Goal: Ask a question: Seek information or help from site administrators or community

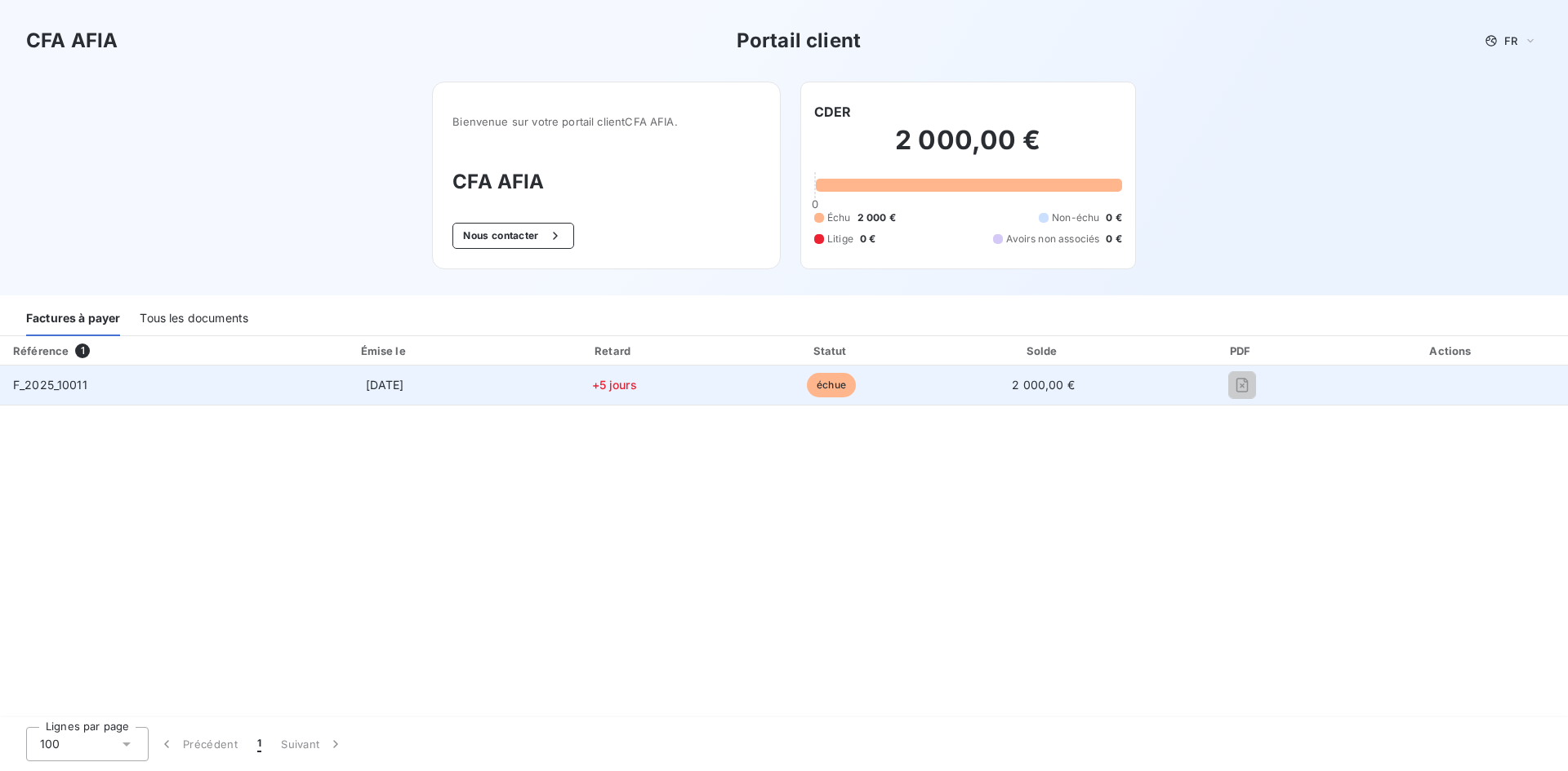
click at [835, 386] on span "échue" at bounding box center [831, 385] width 49 height 24
click at [266, 386] on td "[DATE]" at bounding box center [385, 385] width 239 height 40
click at [47, 383] on span "F_2025_10011" at bounding box center [51, 385] width 74 height 13
click at [1049, 381] on span "2 000,00 €" at bounding box center [1043, 385] width 63 height 13
click at [822, 385] on span "échue" at bounding box center [831, 385] width 49 height 24
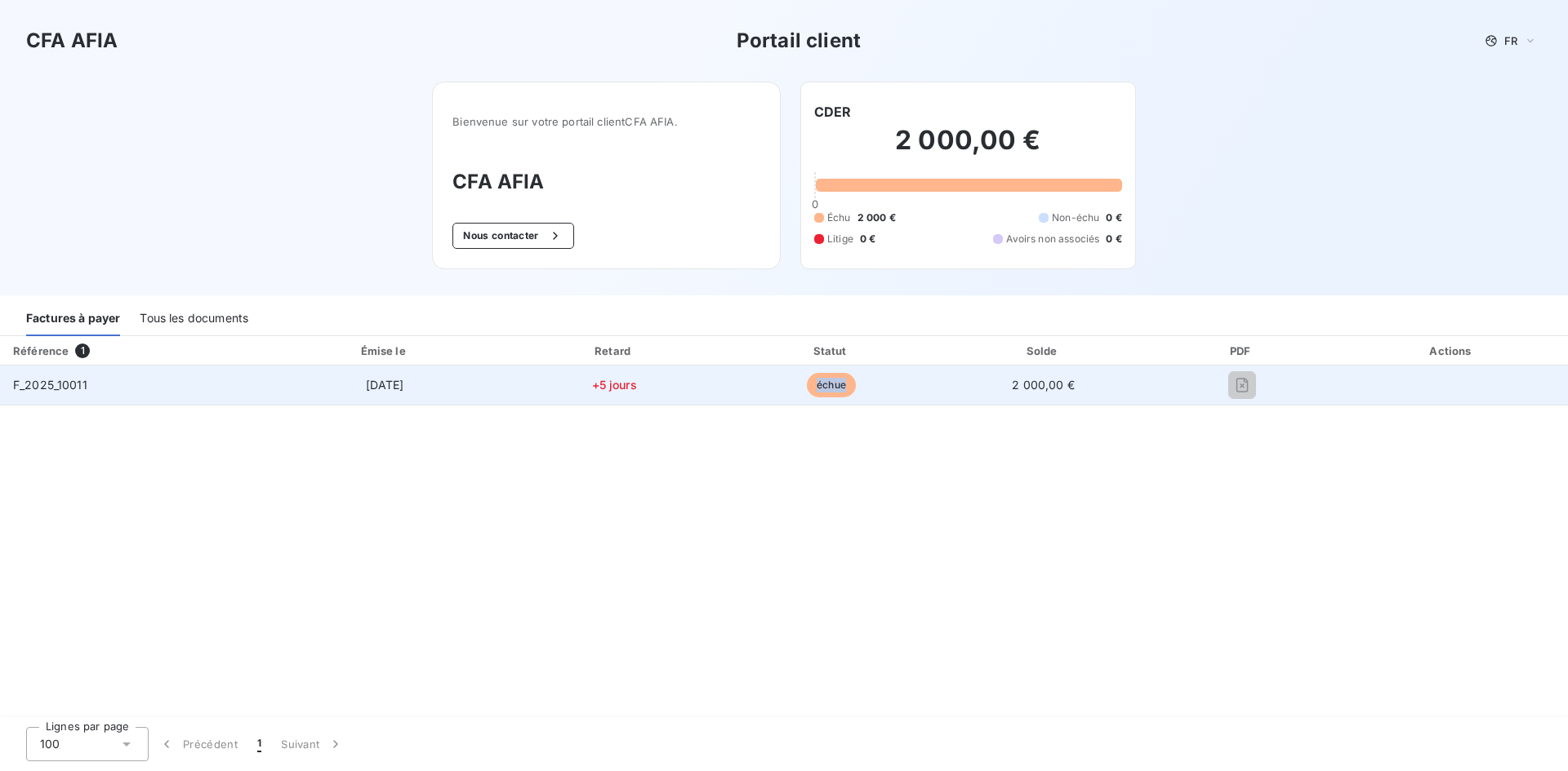
click at [822, 385] on span "échue" at bounding box center [831, 385] width 49 height 24
click at [519, 387] on td "+5 jours" at bounding box center [614, 385] width 220 height 40
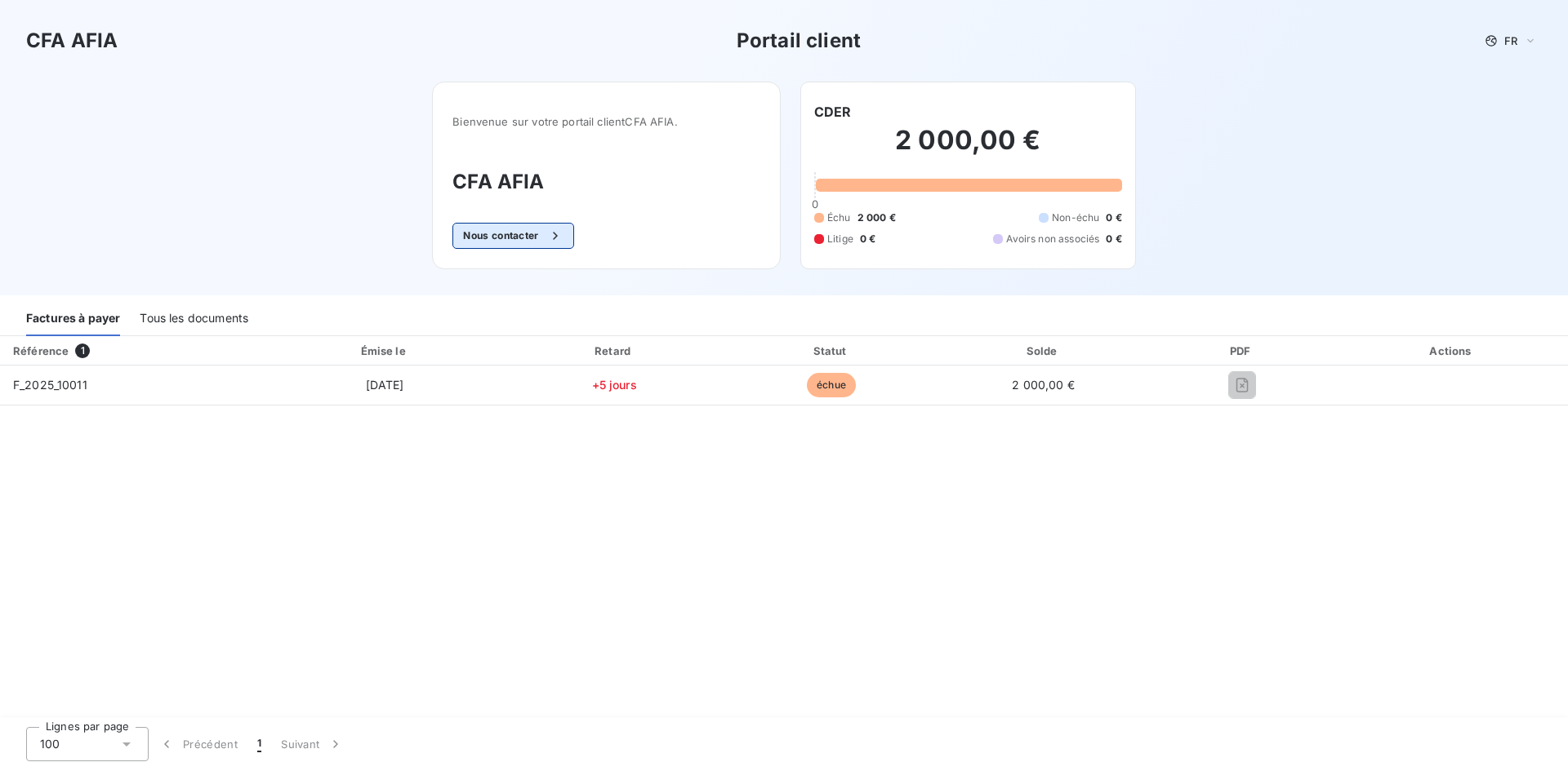
click at [538, 236] on button "Nous contacter" at bounding box center [513, 236] width 121 height 26
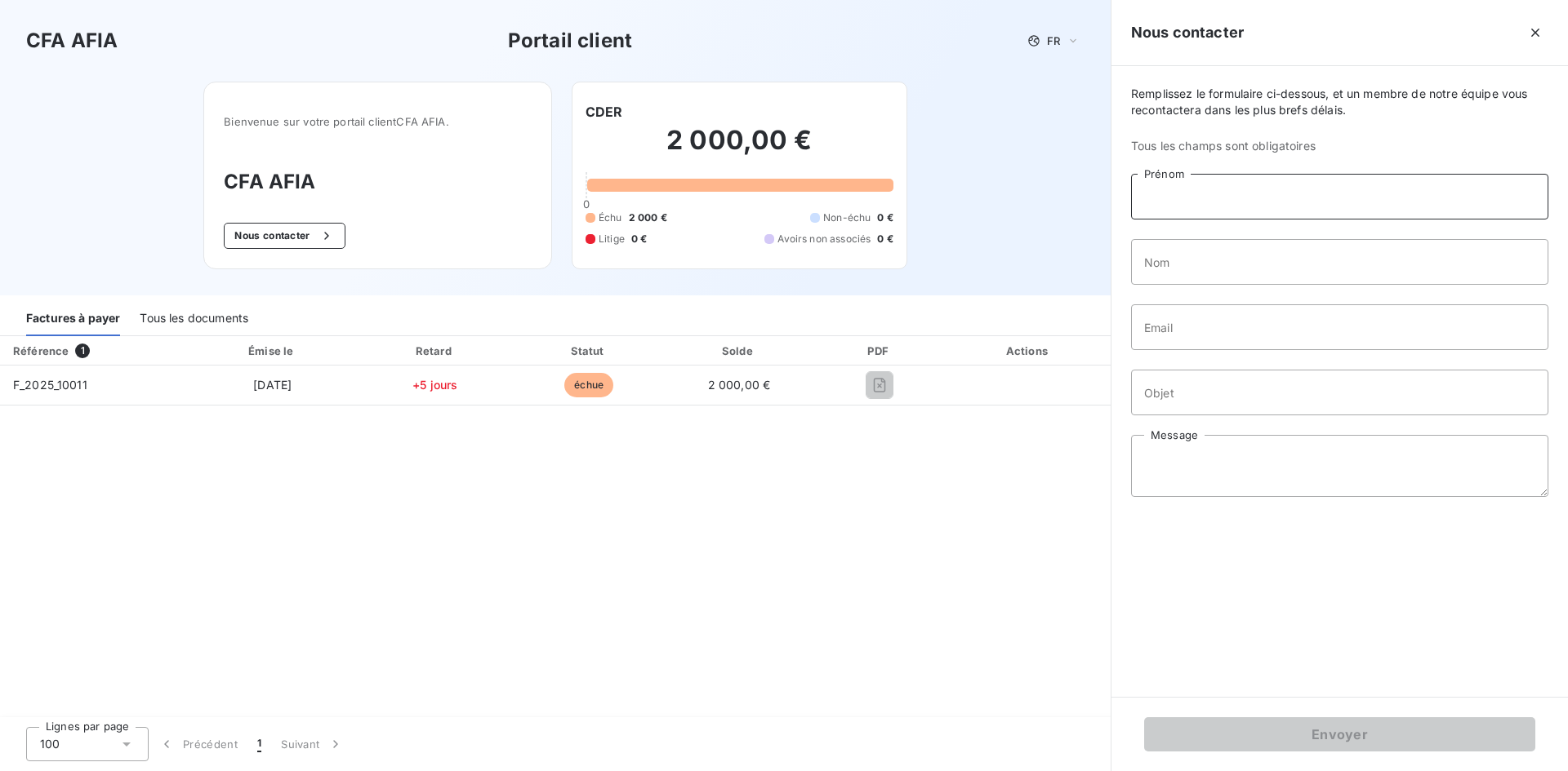
click at [1235, 194] on input "Prénom" at bounding box center [1340, 197] width 418 height 45
type input "Sandrine"
type input "GILLERY"
click at [1236, 339] on input "Email" at bounding box center [1340, 327] width 418 height 45
type input "[PERSON_NAME][EMAIL_ADDRESS][DOMAIN_NAME]"
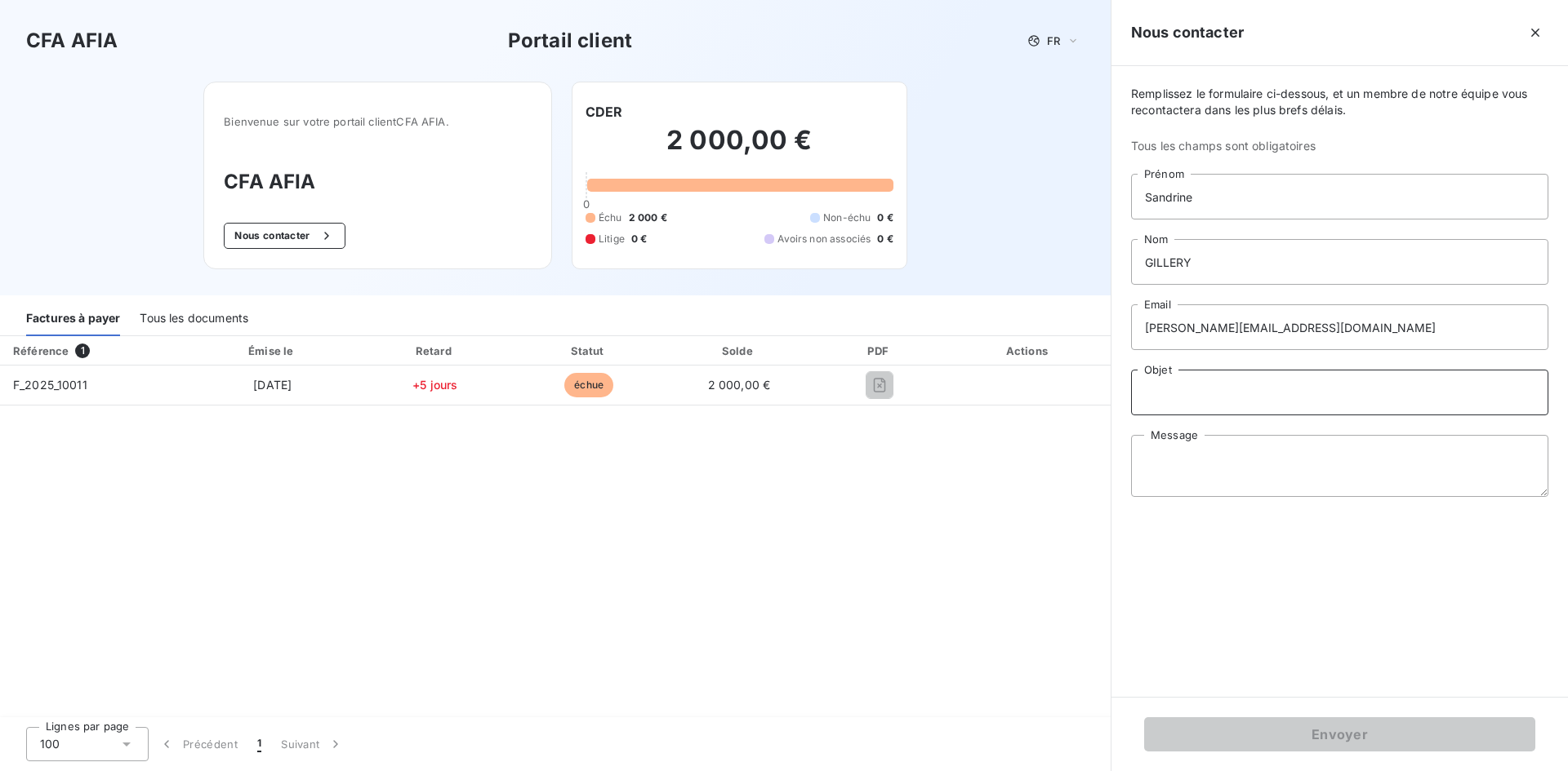
click at [1249, 396] on input "Objet" at bounding box center [1340, 392] width 418 height 45
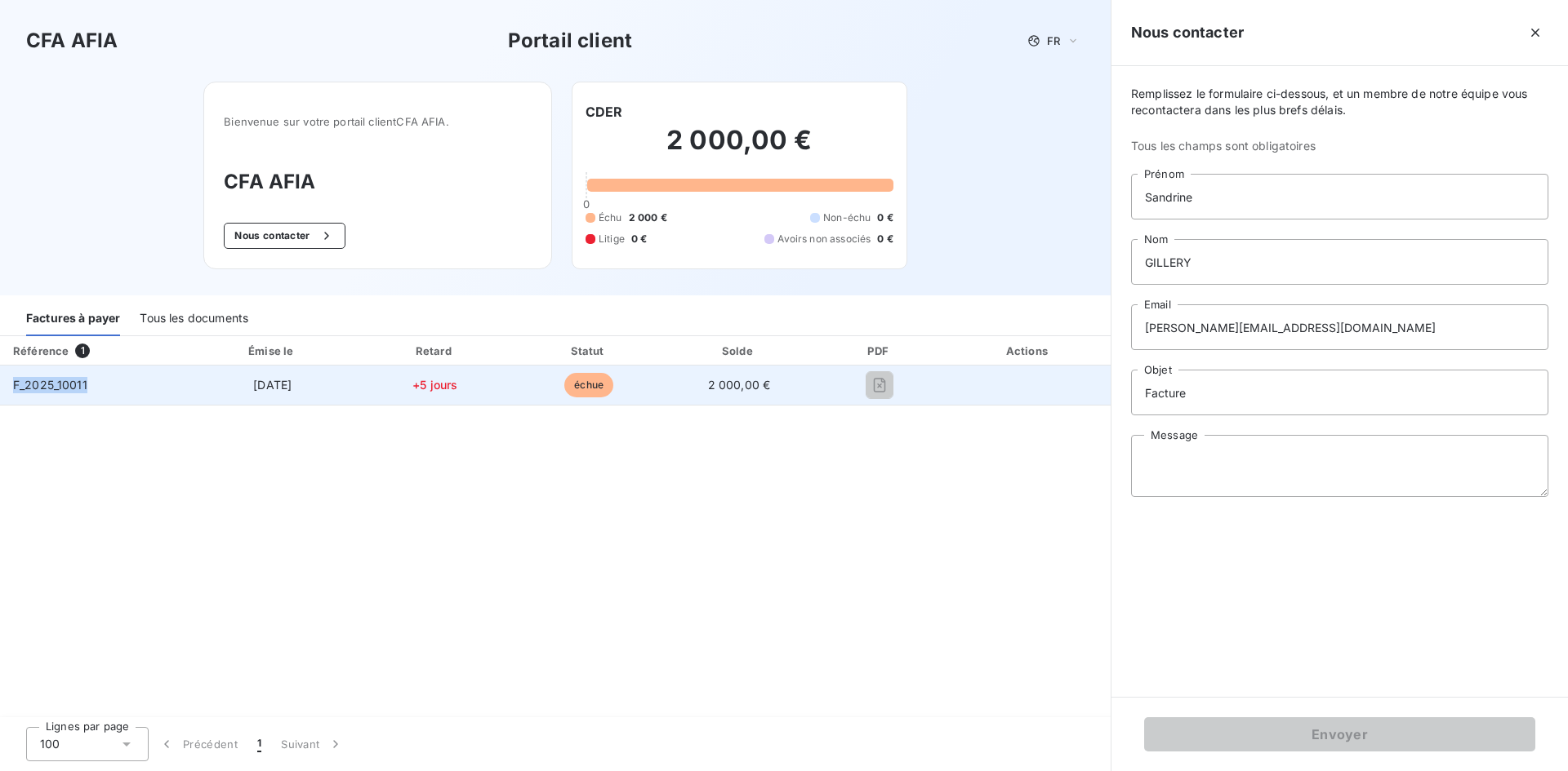
drag, startPoint x: 102, startPoint y: 387, endPoint x: 0, endPoint y: 391, distance: 102.1
click at [0, 391] on td "F_2025_10011" at bounding box center [93, 385] width 188 height 40
copy span "F_2025_10011"
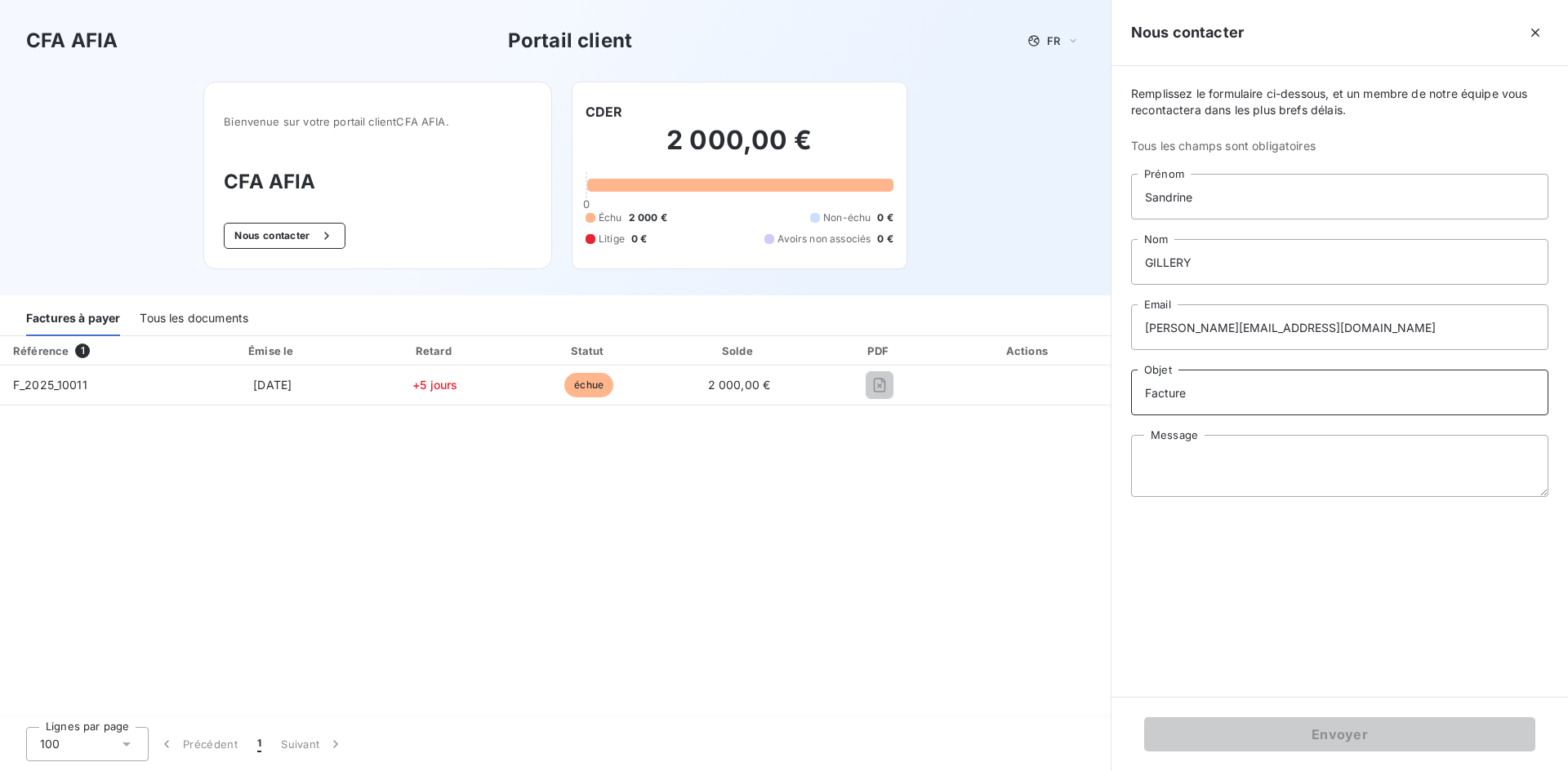
click at [1226, 400] on input "Facture" at bounding box center [1340, 392] width 418 height 45
paste input "F_2025_10011"
type input "Facture F_2025_10011"
click at [1225, 476] on textarea "Message" at bounding box center [1340, 466] width 418 height 62
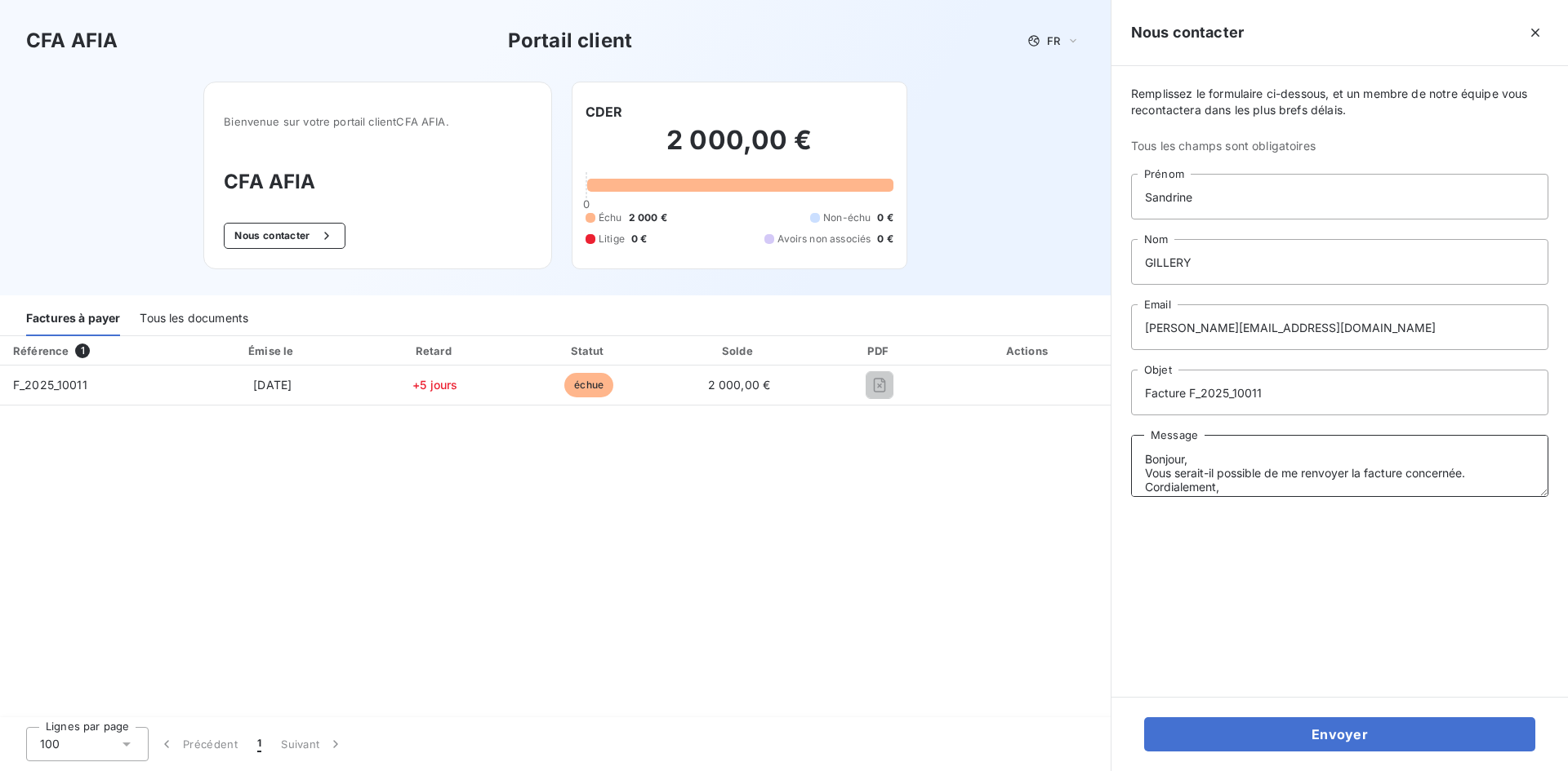
scroll to position [12, 0]
click at [1477, 465] on textarea "Bonjour, Vous serait-il possible de me renvoyer la facture concernée. Cordialem…" at bounding box center [1340, 466] width 418 height 62
click at [1465, 460] on textarea "Bonjour, Vous serait-il possible de me renvoyer la facture concernée? Cordialem…" at bounding box center [1340, 466] width 418 height 62
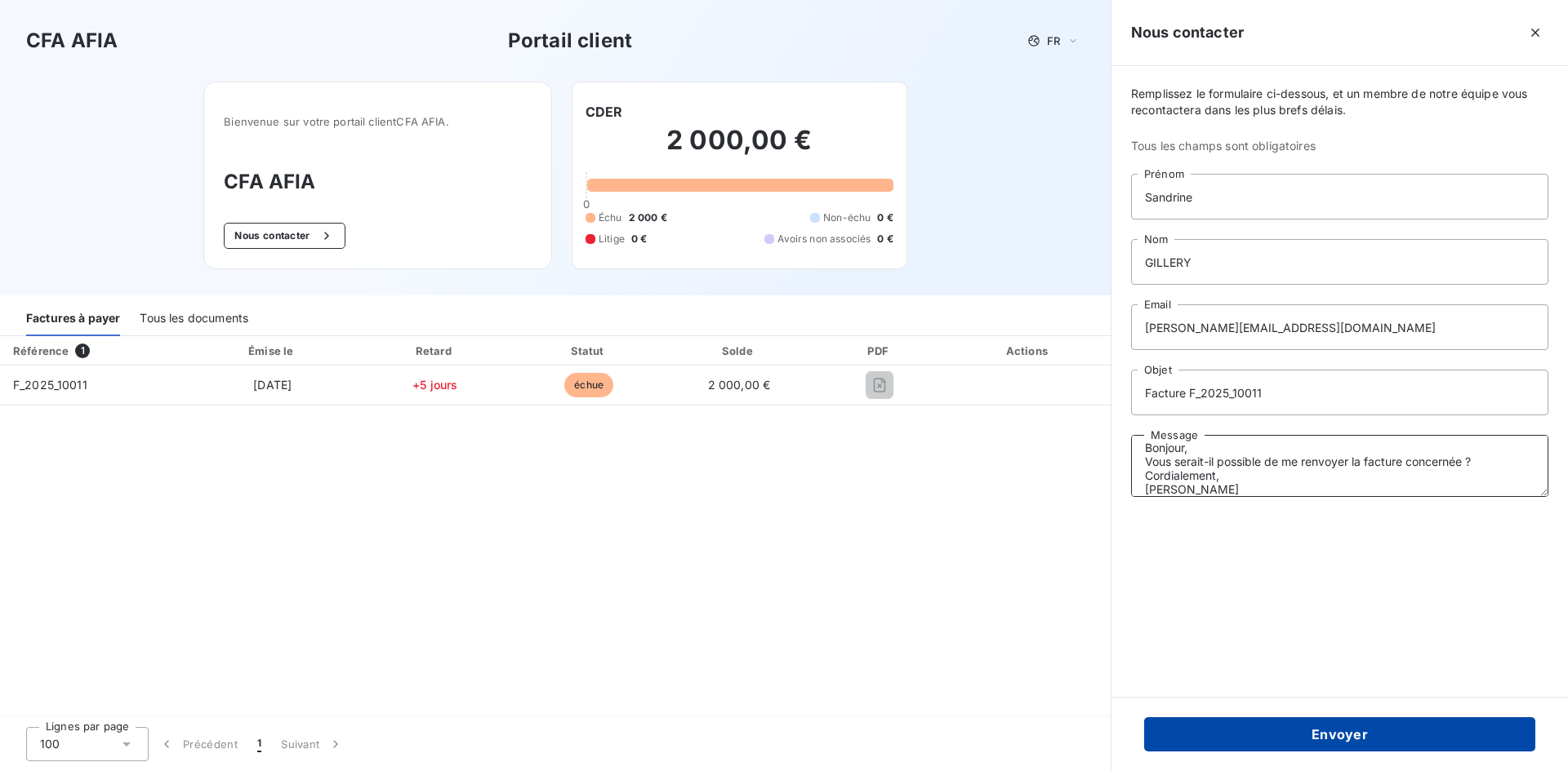
type textarea "Bonjour, Vous serait-il possible de me renvoyer la facture concernée ? Cordiale…"
click at [1283, 735] on button "Envoyer" at bounding box center [1340, 734] width 392 height 35
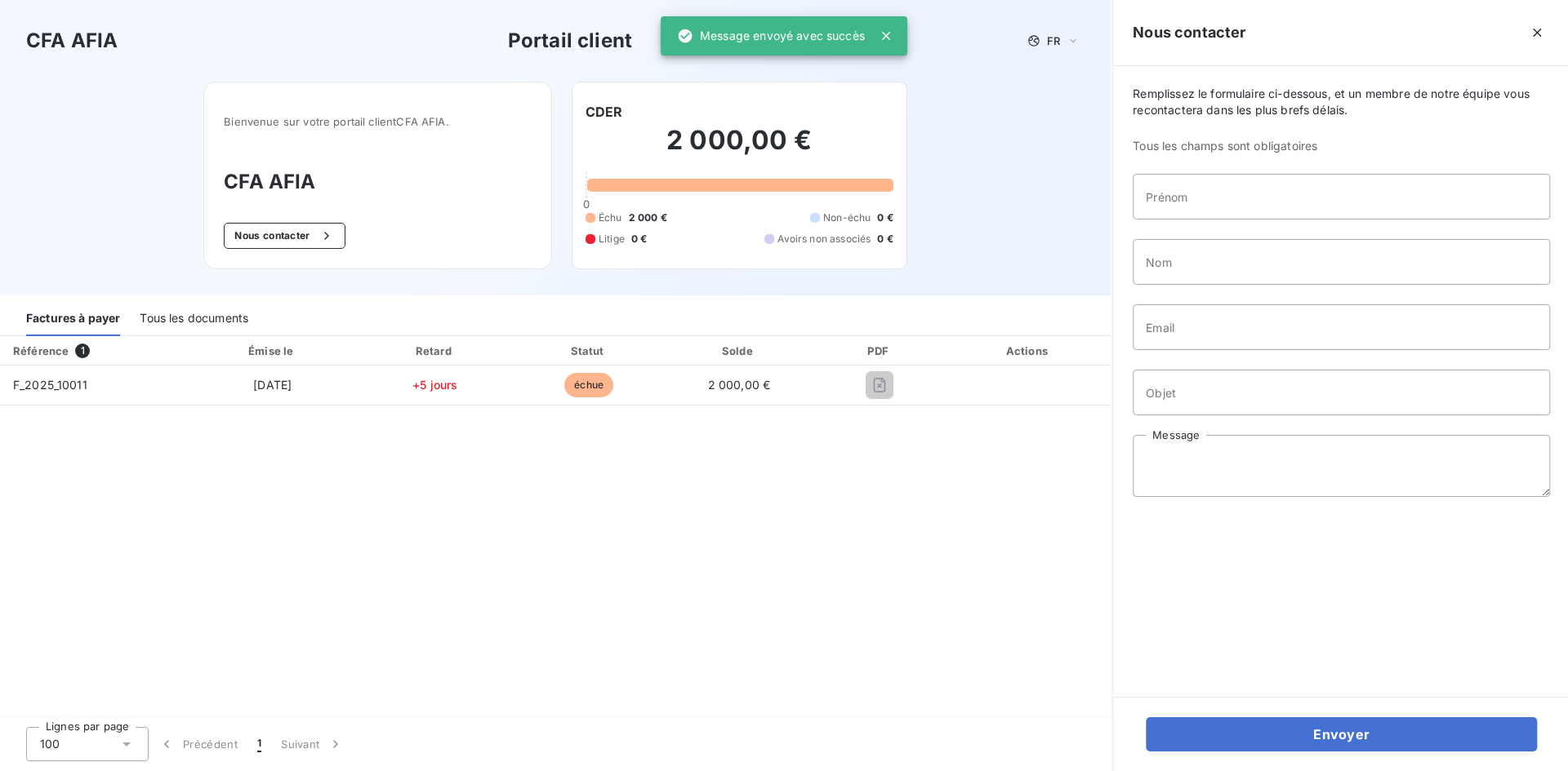
scroll to position [0, 0]
